Goal: Information Seeking & Learning: Learn about a topic

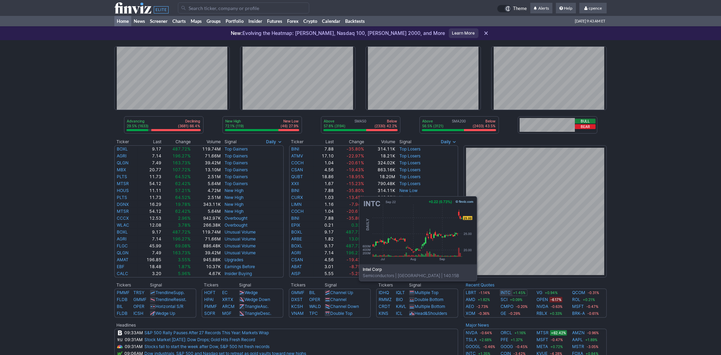
click at [507, 291] on link "INTC" at bounding box center [506, 292] width 10 height 7
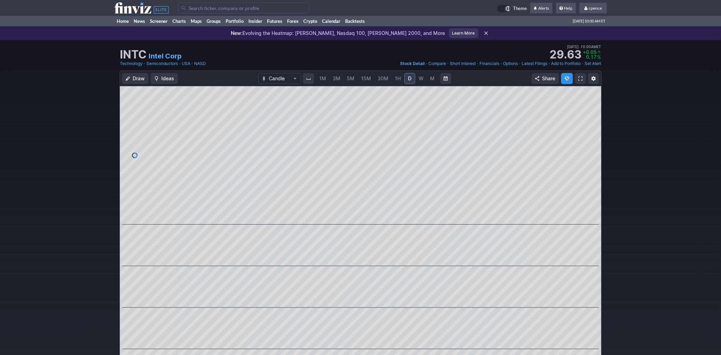
click at [126, 6] on icon at bounding box center [141, 7] width 54 height 11
